Goal: Task Accomplishment & Management: Complete application form

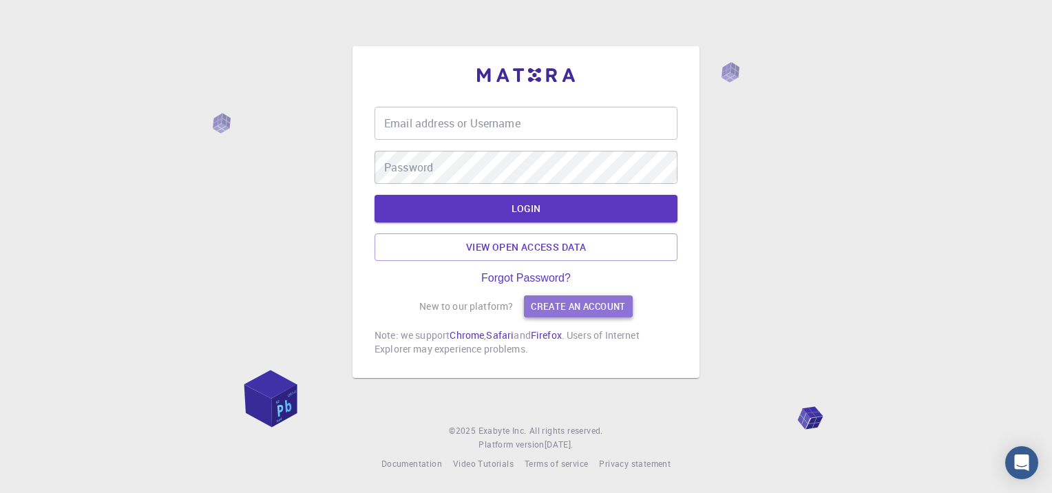
click at [578, 307] on link "Create an account" at bounding box center [578, 306] width 108 height 22
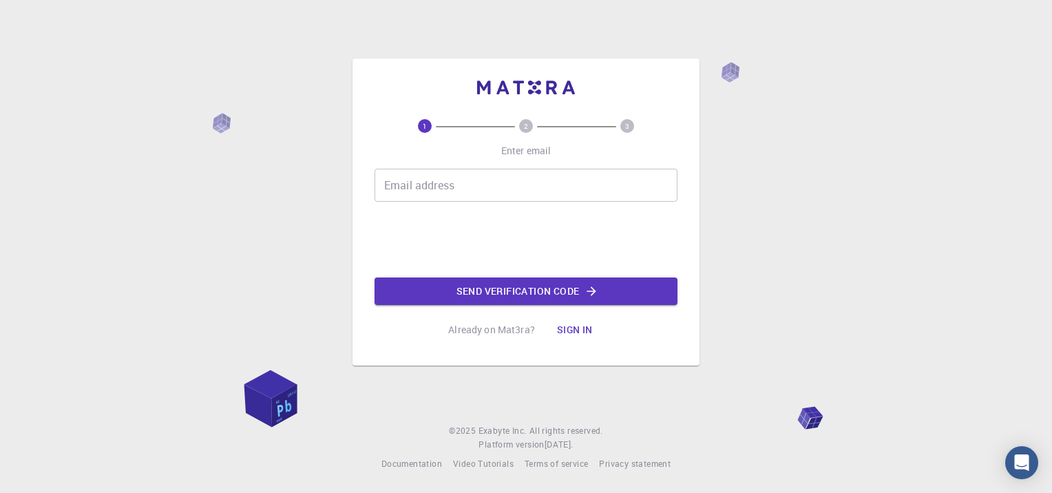
click at [506, 184] on input "Email address" at bounding box center [525, 185] width 303 height 33
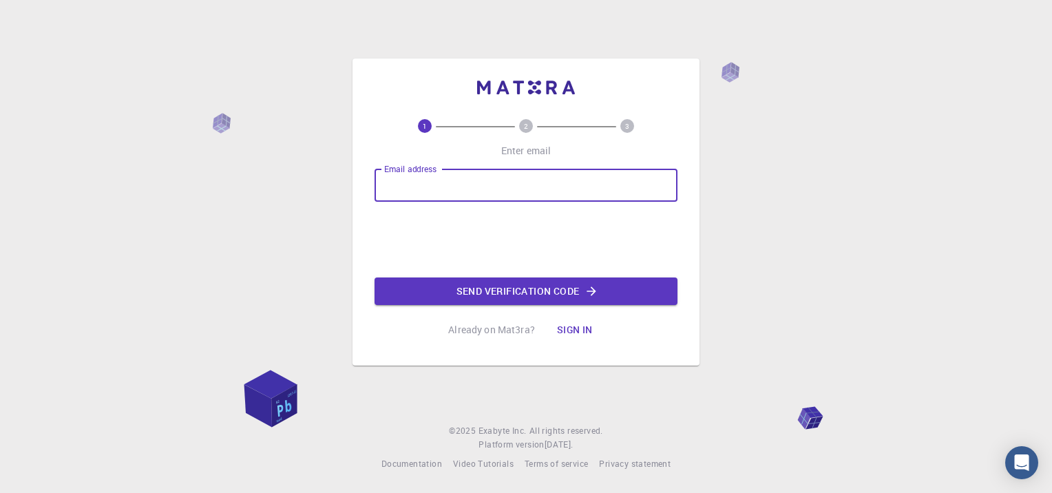
type input "[EMAIL_ADDRESS][DOMAIN_NAME]"
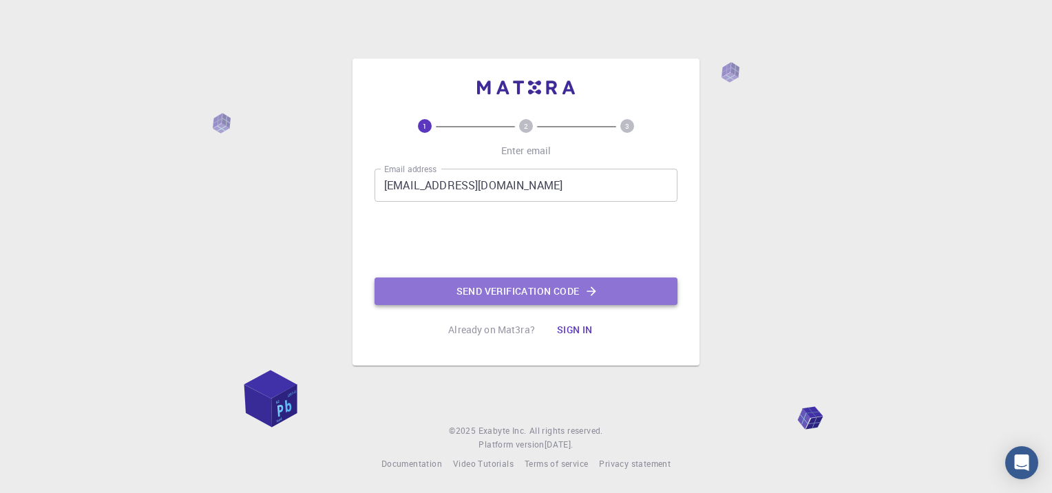
click at [439, 297] on button "Send verification code" at bounding box center [525, 291] width 303 height 28
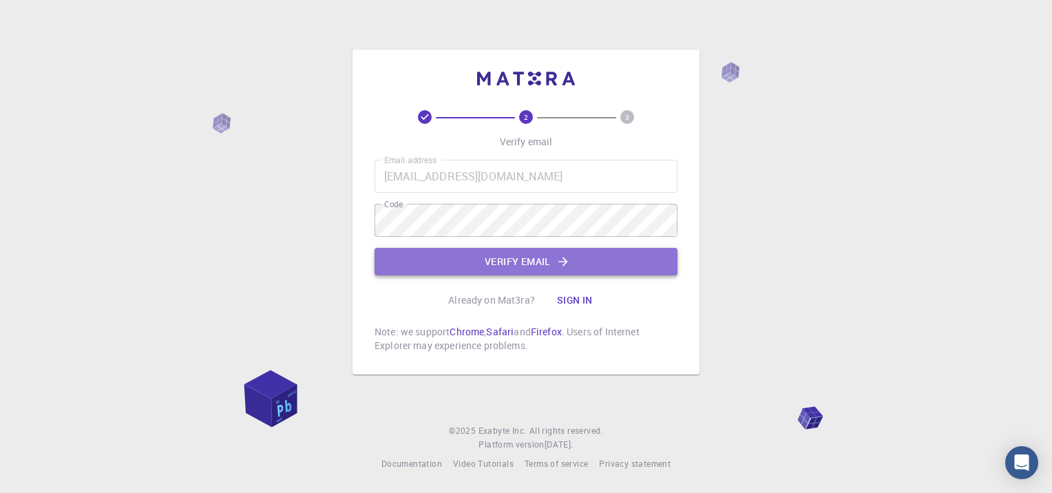
click at [498, 262] on button "Verify email" at bounding box center [525, 262] width 303 height 28
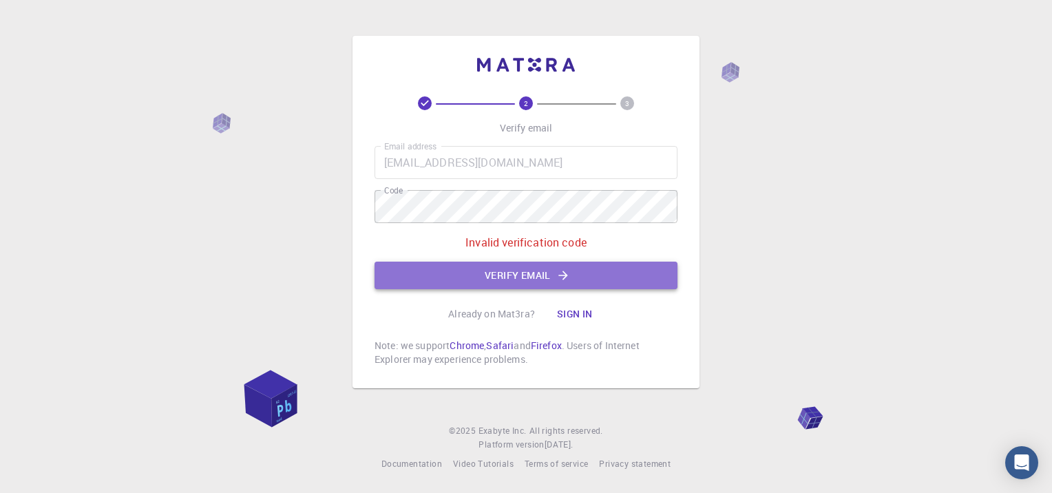
click at [466, 275] on button "Verify email" at bounding box center [525, 276] width 303 height 28
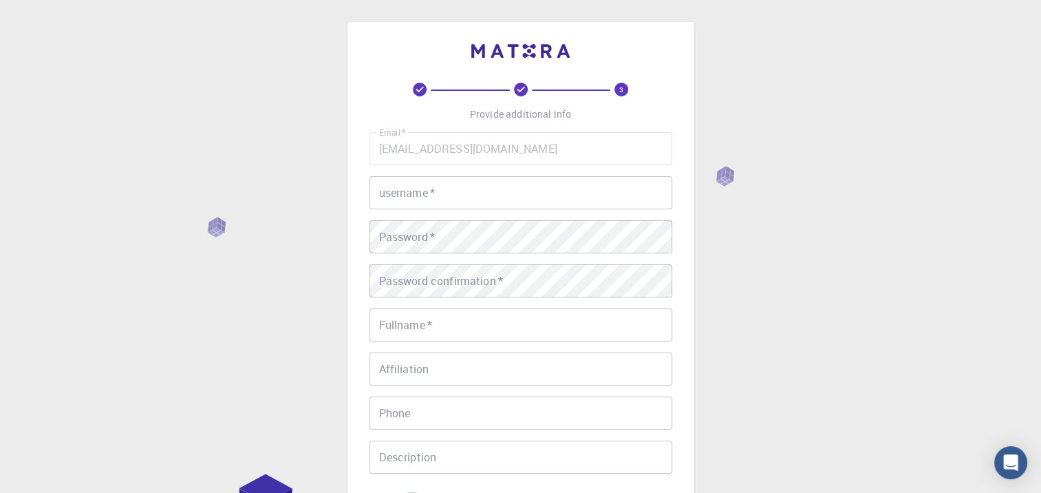
click at [448, 190] on input "username   *" at bounding box center [521, 192] width 303 height 33
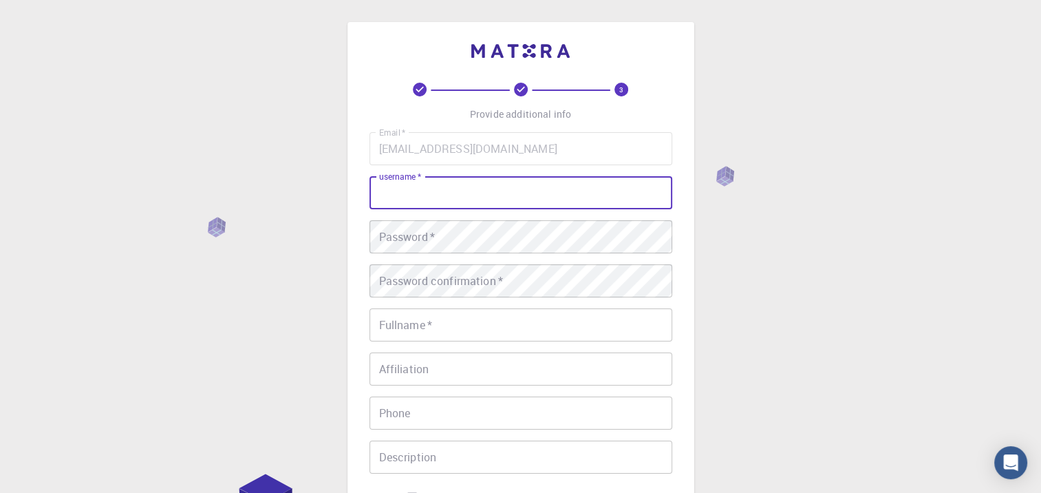
type input "Maha"
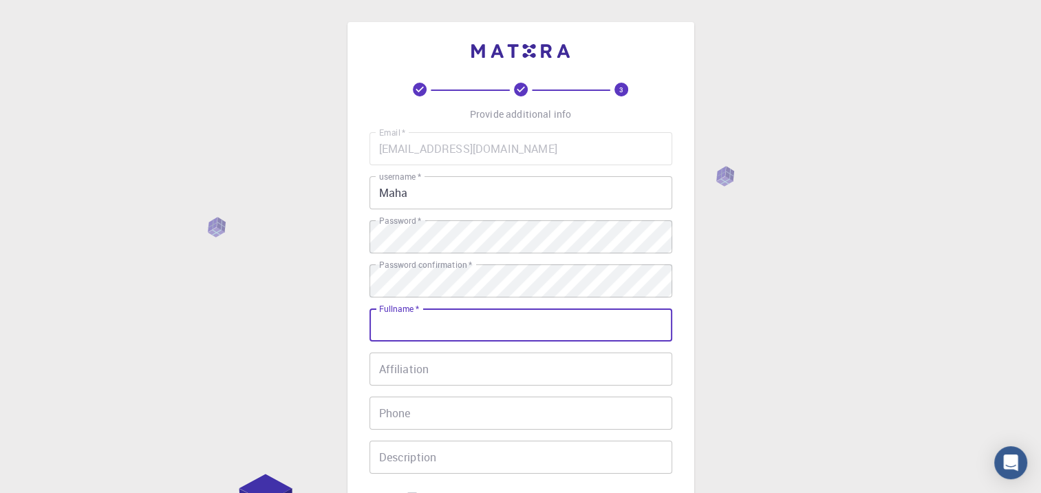
click at [403, 322] on input "Fullname   *" at bounding box center [521, 324] width 303 height 33
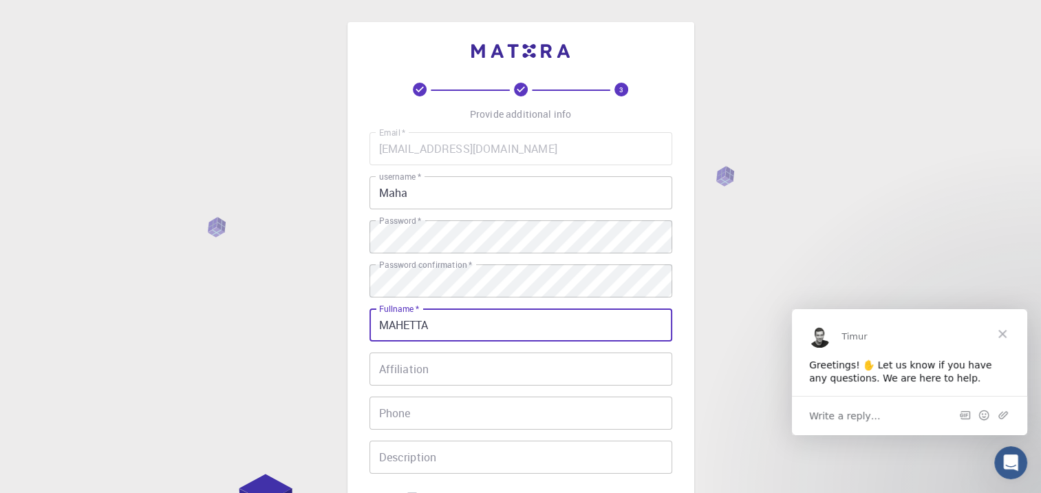
type input "MAHETTA"
click at [405, 366] on input "Affiliation" at bounding box center [521, 368] width 303 height 33
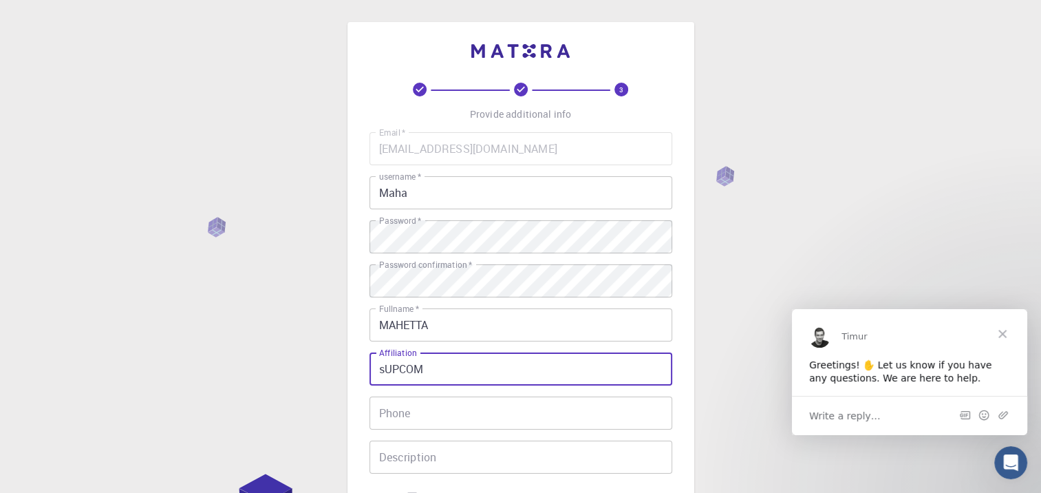
type input "sUPCOM"
click at [411, 407] on input "Phone" at bounding box center [521, 412] width 303 height 33
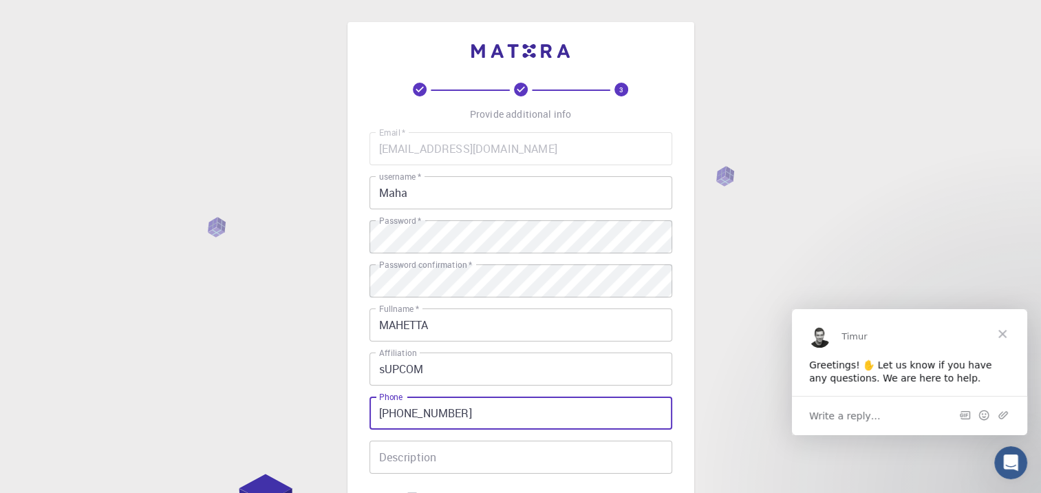
click at [465, 415] on input "[PHONE_NUMBER]" at bounding box center [521, 412] width 303 height 33
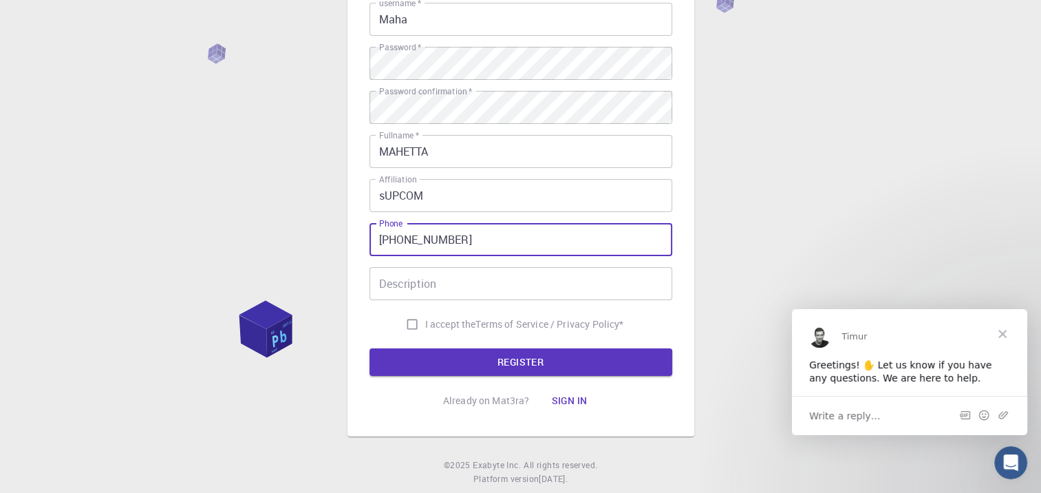
scroll to position [177, 0]
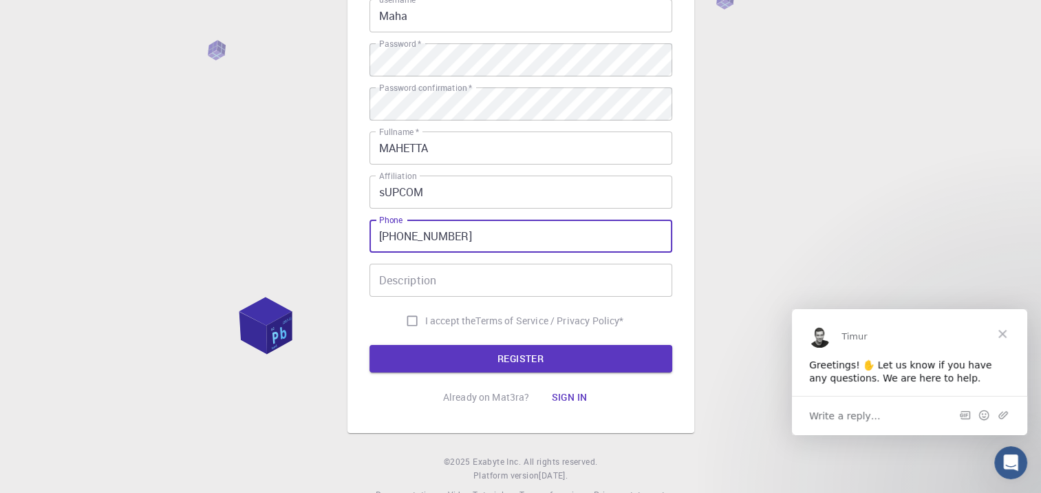
type input "[PHONE_NUMBER]"
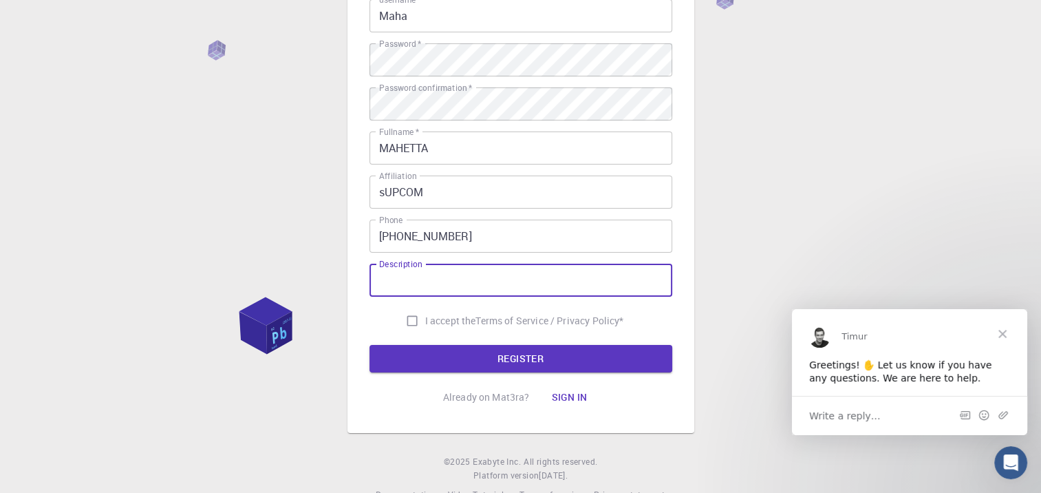
click at [588, 294] on input "Description" at bounding box center [521, 280] width 303 height 33
type input "sTUDENT"
click at [407, 317] on input "I accept the Terms of Service / Privacy Policy *" at bounding box center [412, 321] width 26 height 26
checkbox input "true"
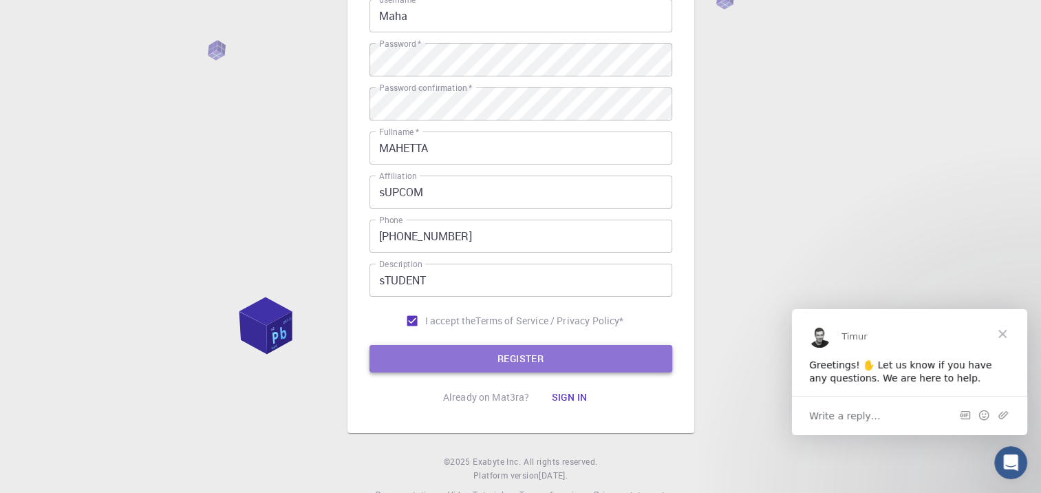
click at [421, 363] on button "REGISTER" at bounding box center [521, 359] width 303 height 28
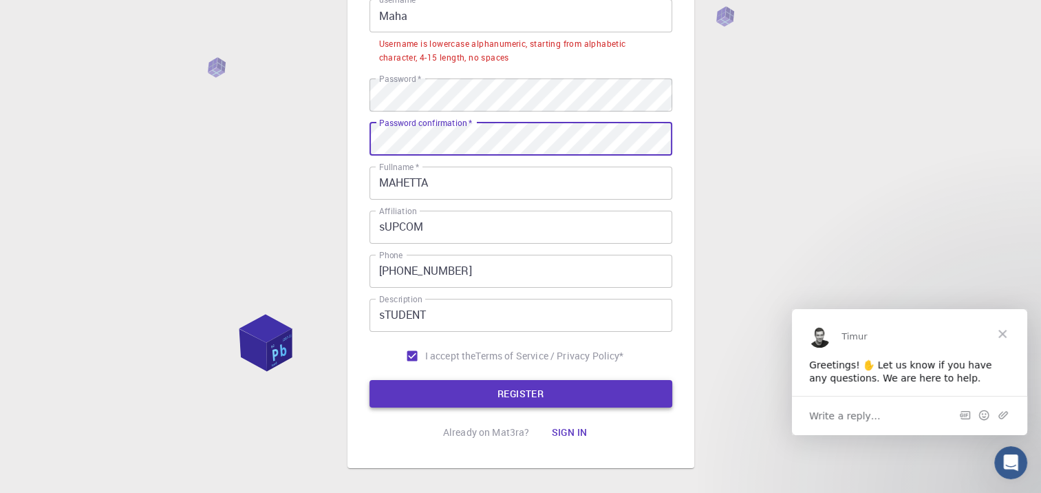
click at [487, 383] on button "REGISTER" at bounding box center [521, 394] width 303 height 28
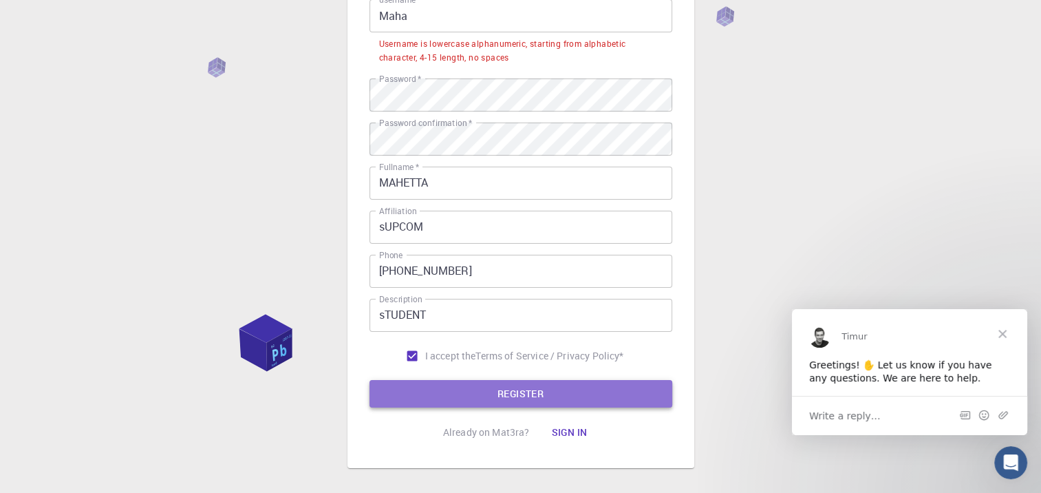
click at [434, 392] on button "REGISTER" at bounding box center [521, 394] width 303 height 28
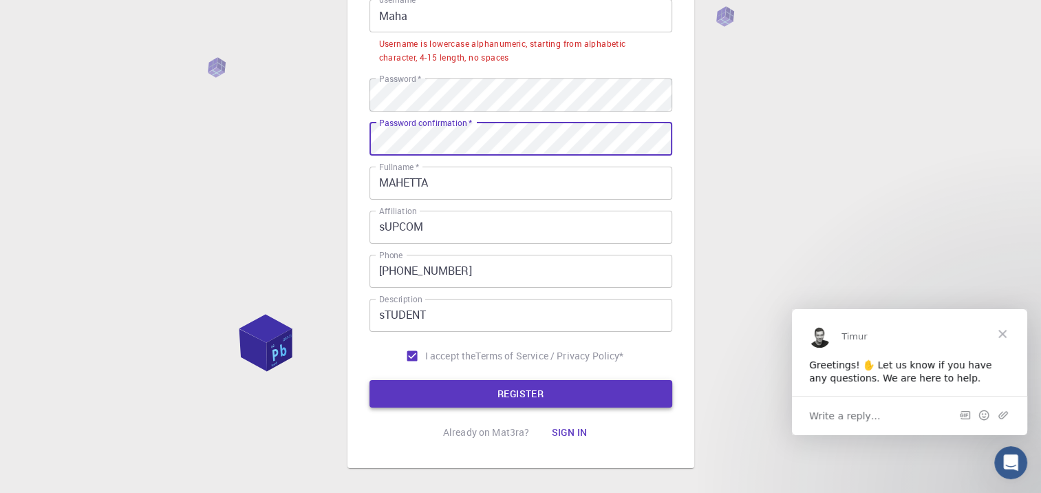
click at [447, 396] on button "REGISTER" at bounding box center [521, 394] width 303 height 28
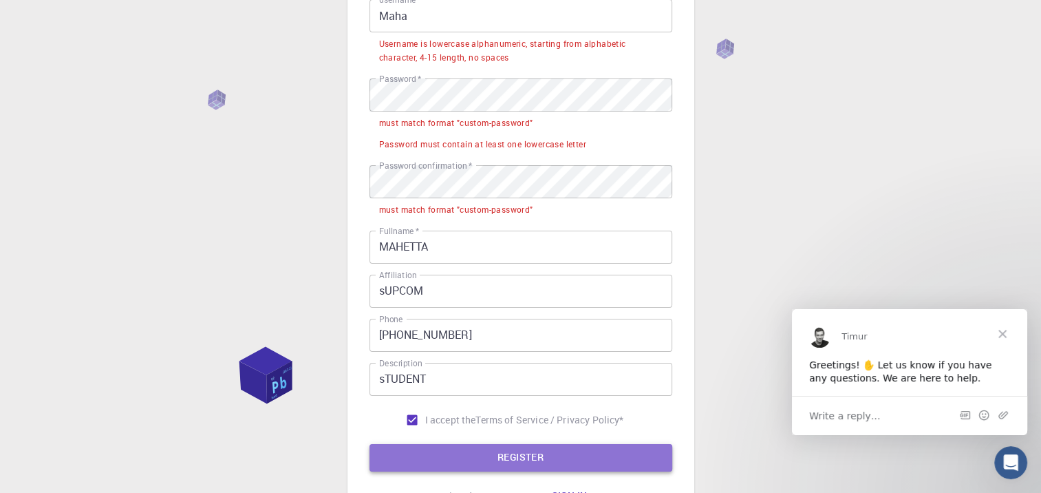
click at [438, 456] on button "REGISTER" at bounding box center [521, 458] width 303 height 28
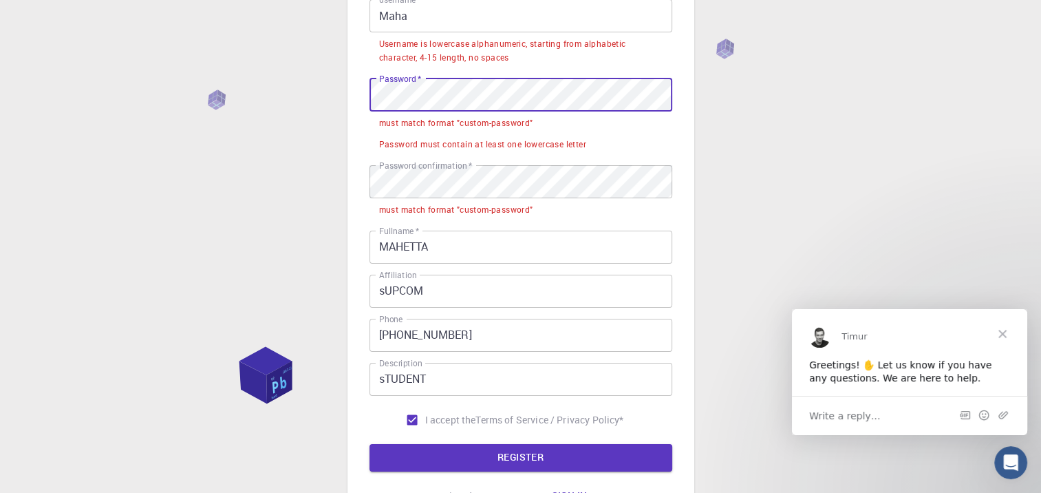
click at [385, 15] on input "Maha" at bounding box center [521, 15] width 303 height 33
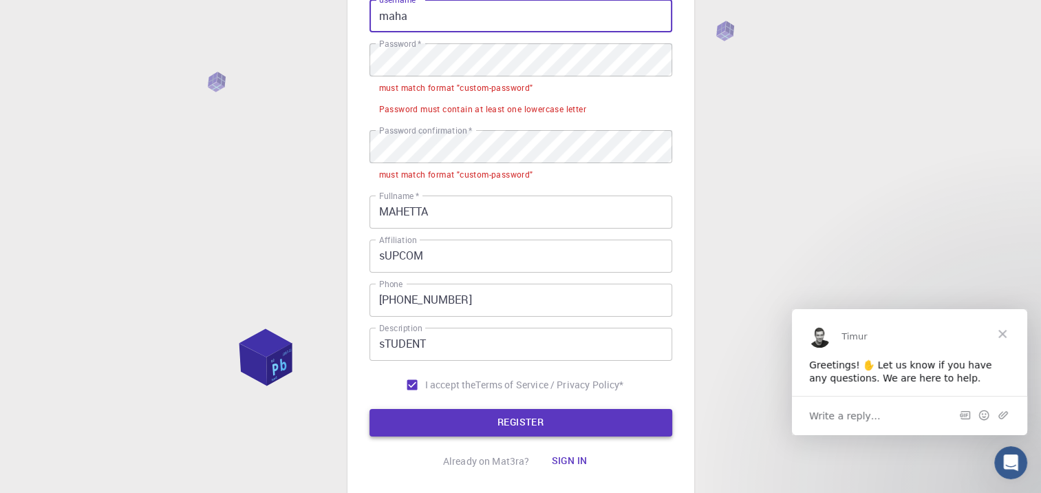
type input "maha"
click at [442, 427] on button "REGISTER" at bounding box center [521, 423] width 303 height 28
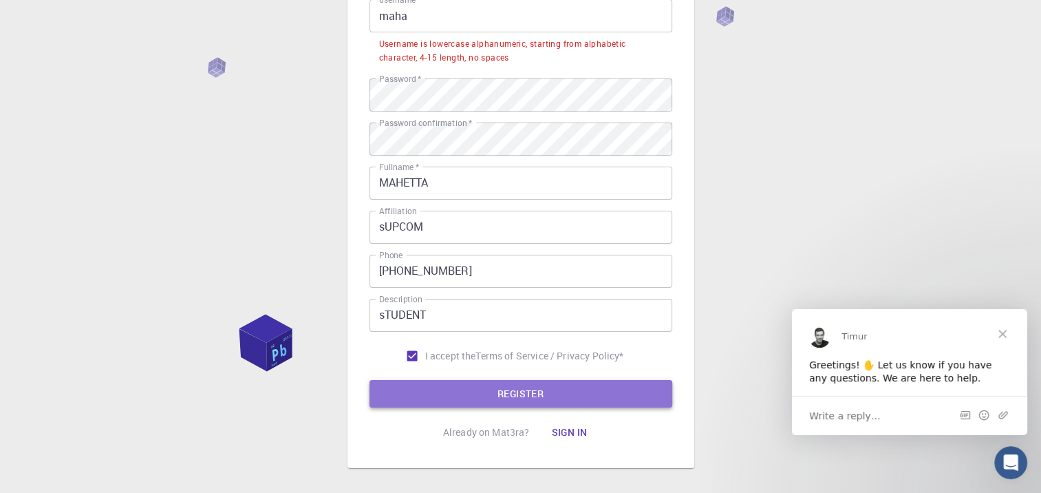
click at [451, 383] on button "REGISTER" at bounding box center [521, 394] width 303 height 28
click at [430, 385] on button "REGISTER" at bounding box center [521, 394] width 303 height 28
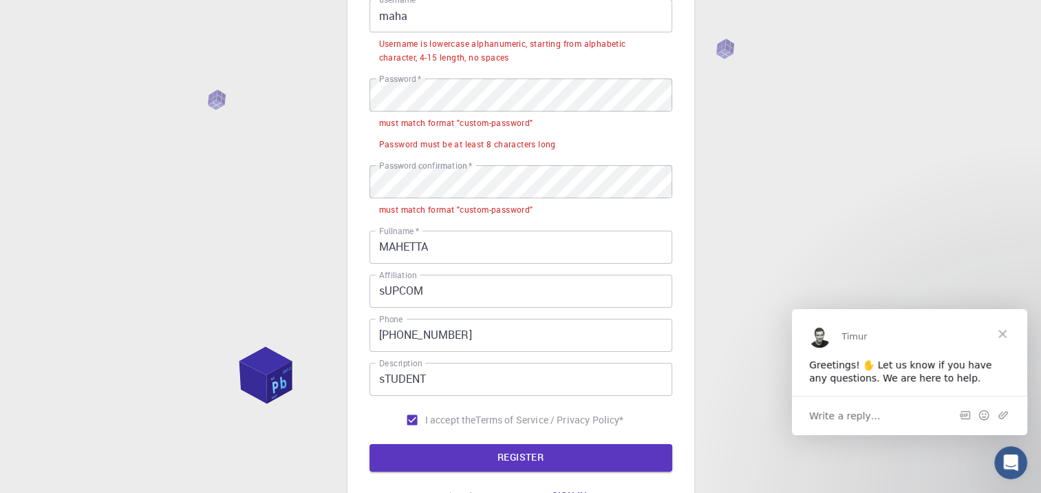
click at [479, 126] on div "must match format "custom-password"" at bounding box center [456, 123] width 154 height 14
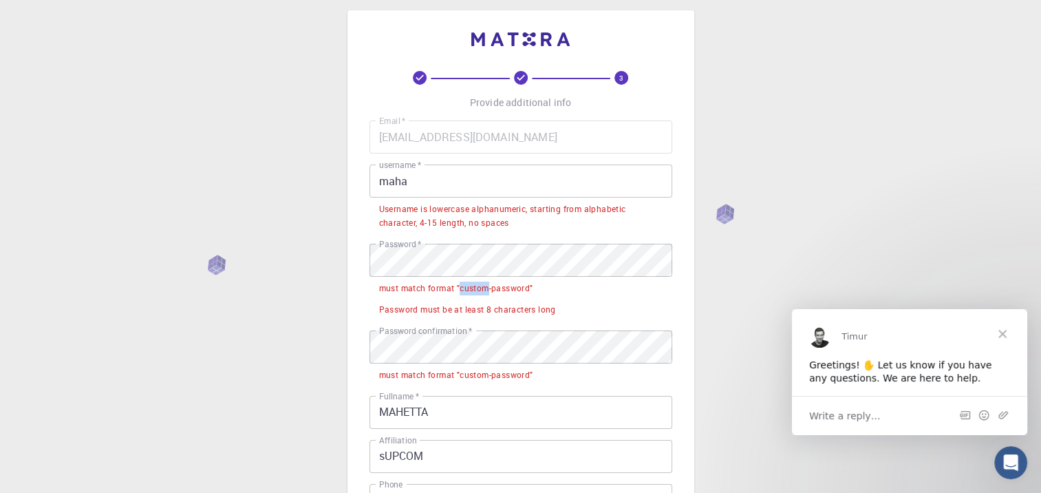
scroll to position [0, 0]
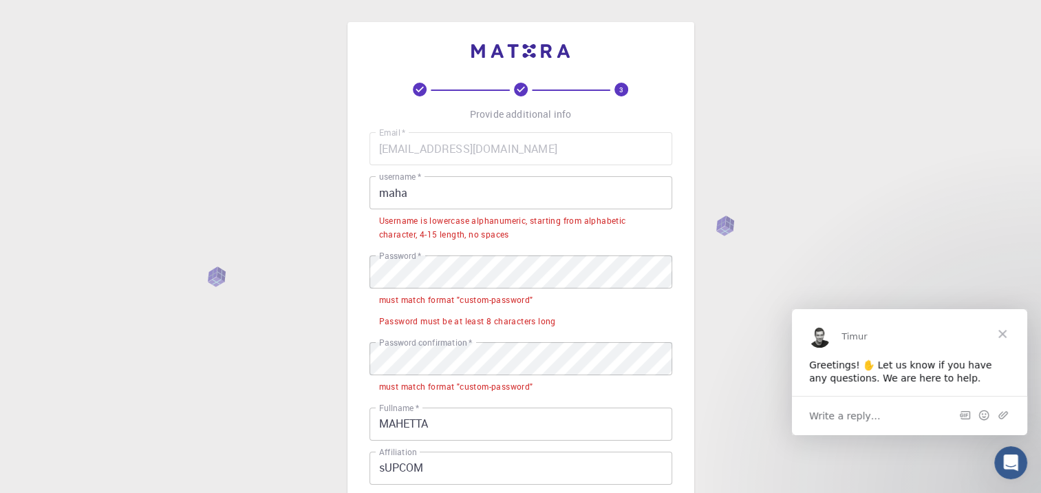
click at [404, 319] on div "Password must be at least 8 characters long" at bounding box center [467, 321] width 177 height 14
click at [413, 303] on div "must match format "custom-password"" at bounding box center [456, 300] width 154 height 14
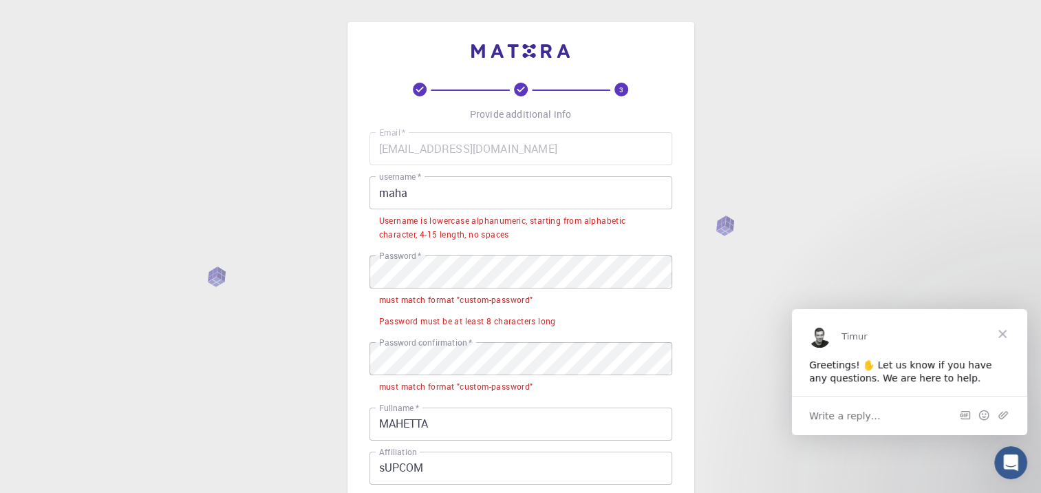
click at [413, 303] on div "must match format "custom-password"" at bounding box center [456, 300] width 154 height 14
